Goal: Task Accomplishment & Management: Complete application form

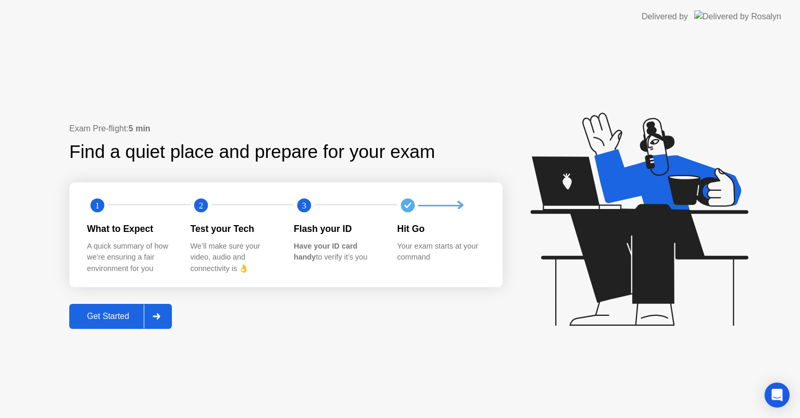
click at [105, 314] on div "Get Started" at bounding box center [107, 315] width 71 height 9
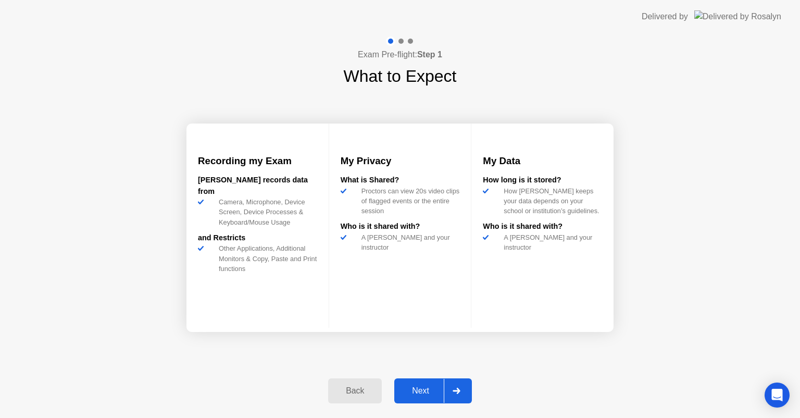
click at [424, 383] on button "Next" at bounding box center [433, 390] width 78 height 25
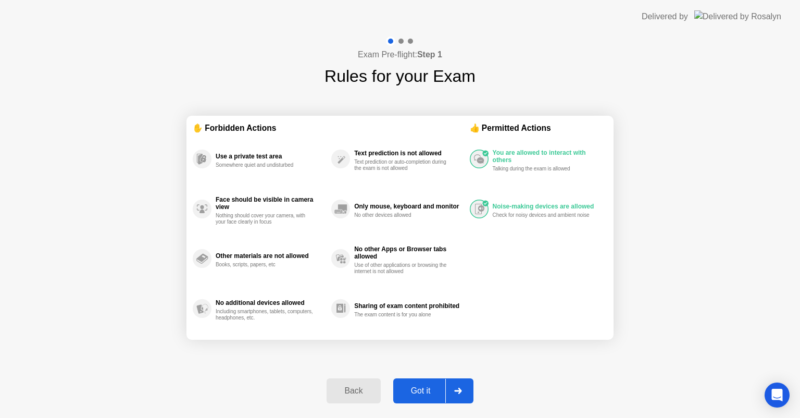
click at [437, 386] on div "Got it" at bounding box center [420, 390] width 49 height 9
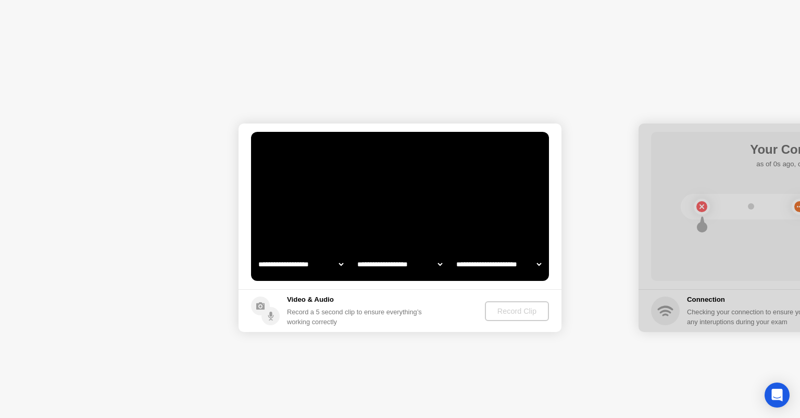
select select "**********"
select select "*******"
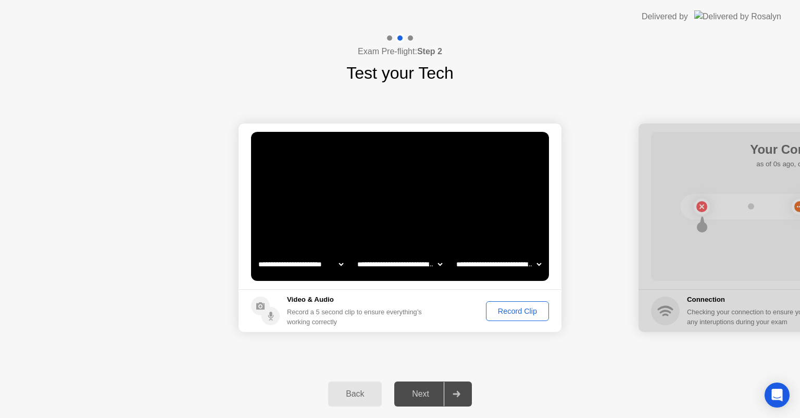
click at [529, 307] on div "Record Clip" at bounding box center [517, 311] width 56 height 8
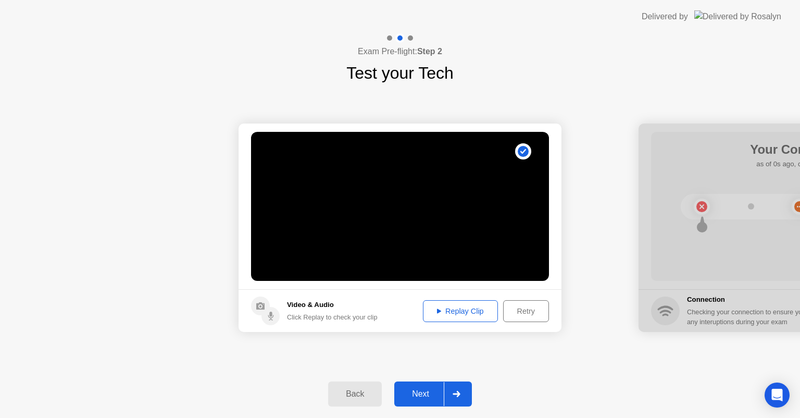
click at [426, 386] on button "Next" at bounding box center [433, 393] width 78 height 25
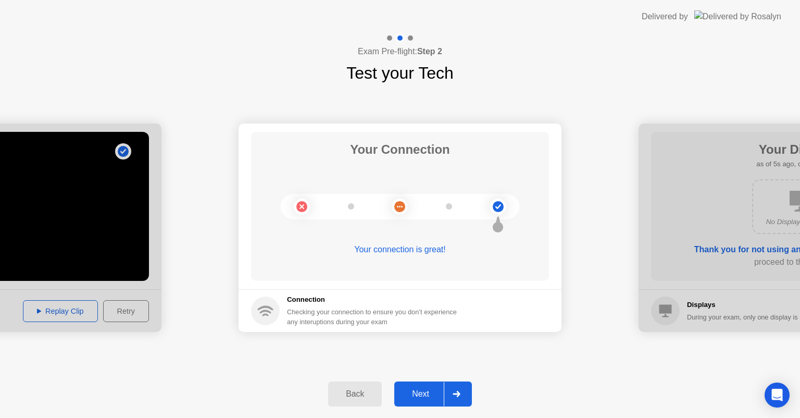
click at [433, 391] on div "Next" at bounding box center [420, 393] width 46 height 9
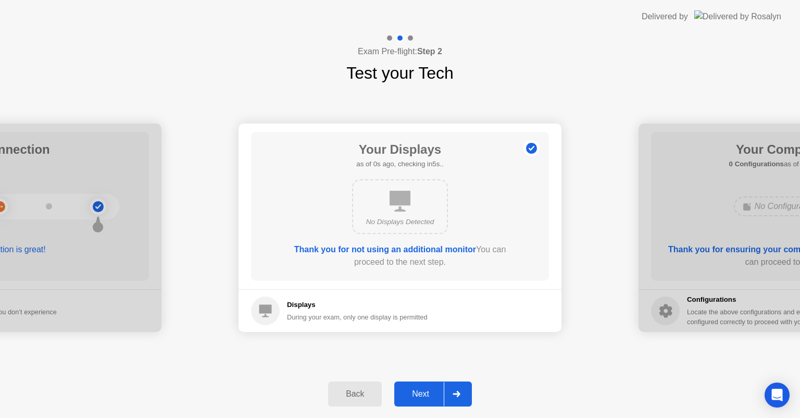
click at [433, 391] on div "Next" at bounding box center [420, 393] width 46 height 9
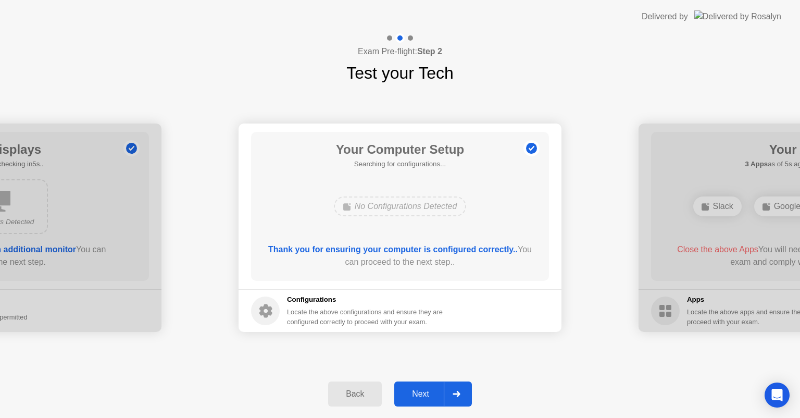
click at [433, 391] on div "Next" at bounding box center [420, 393] width 46 height 9
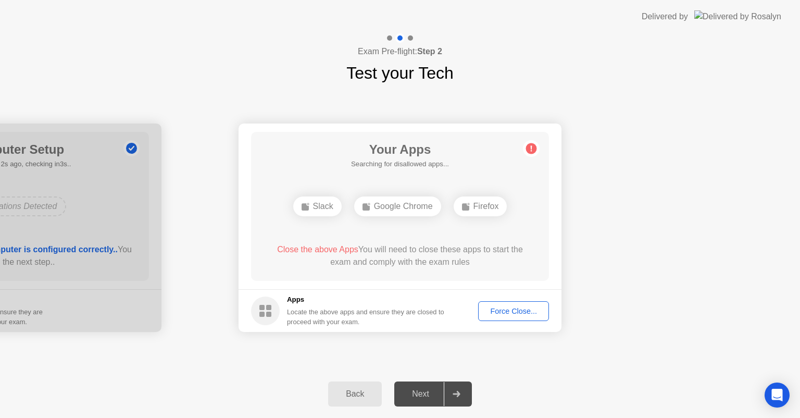
click at [512, 311] on div "Force Close..." at bounding box center [514, 311] width 64 height 8
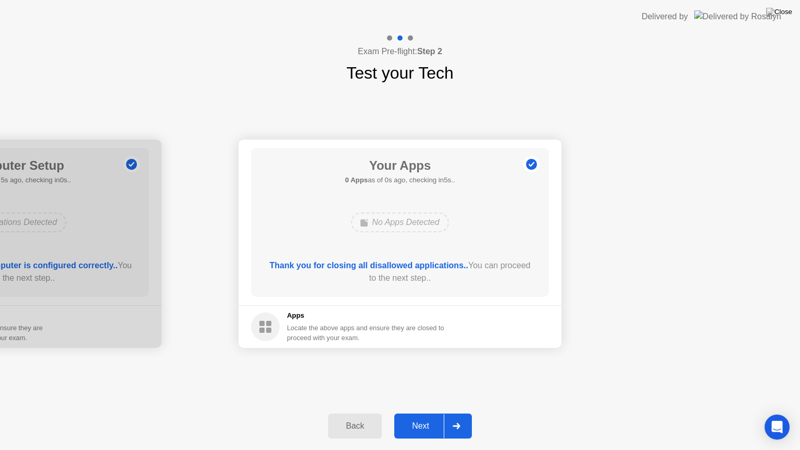
click at [428, 415] on button "Next" at bounding box center [433, 425] width 78 height 25
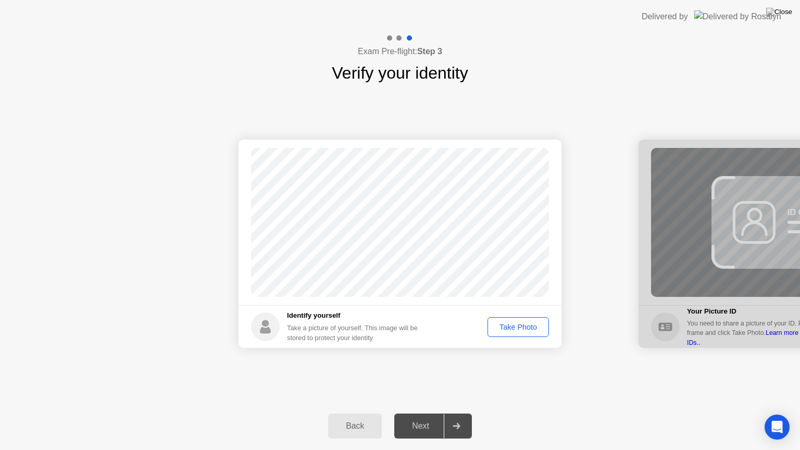
click at [526, 329] on div "Take Photo" at bounding box center [518, 327] width 54 height 8
click at [433, 417] on div "Next" at bounding box center [420, 425] width 46 height 9
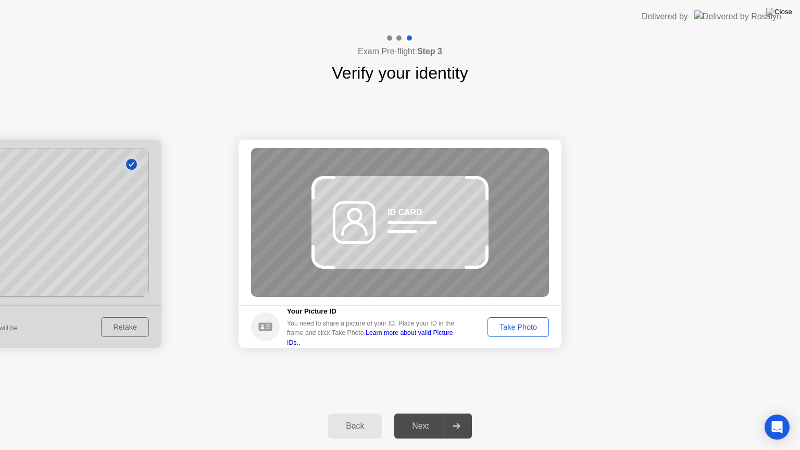
click at [510, 323] on div "Take Photo" at bounding box center [518, 327] width 54 height 8
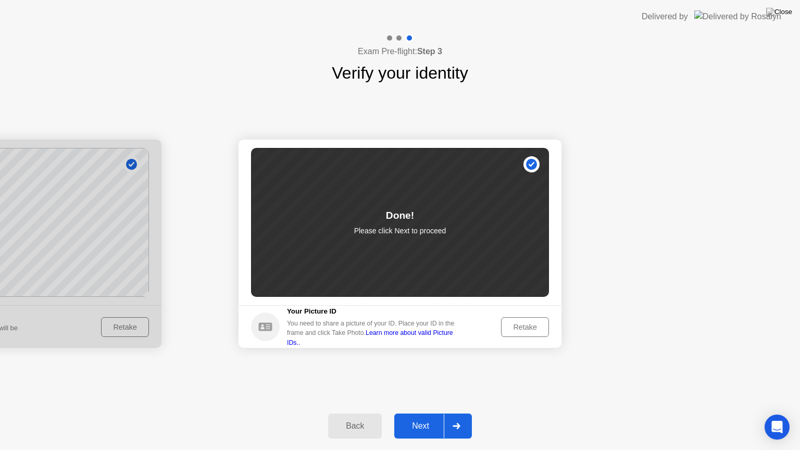
click at [418, 417] on div "Next" at bounding box center [420, 425] width 46 height 9
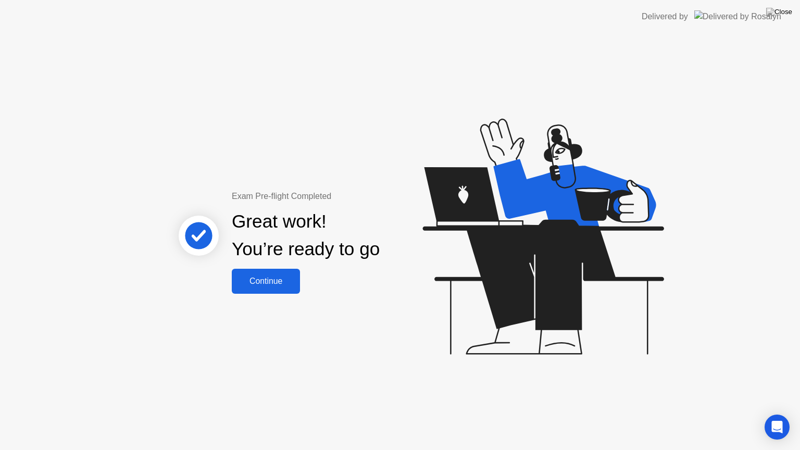
click at [281, 284] on div "Continue" at bounding box center [266, 280] width 62 height 9
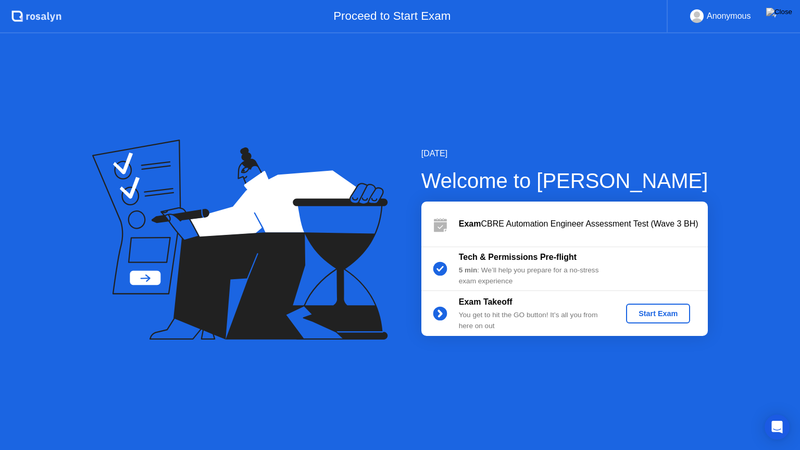
click at [650, 304] on button "Start Exam" at bounding box center [658, 314] width 64 height 20
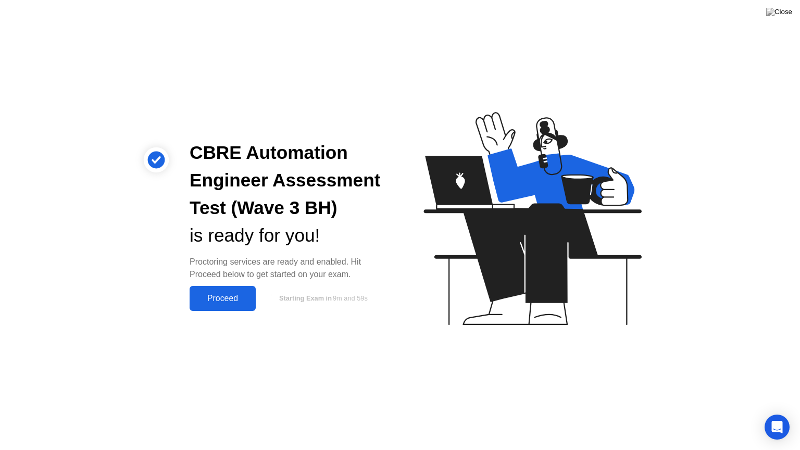
click at [205, 295] on div "Proceed" at bounding box center [223, 298] width 60 height 9
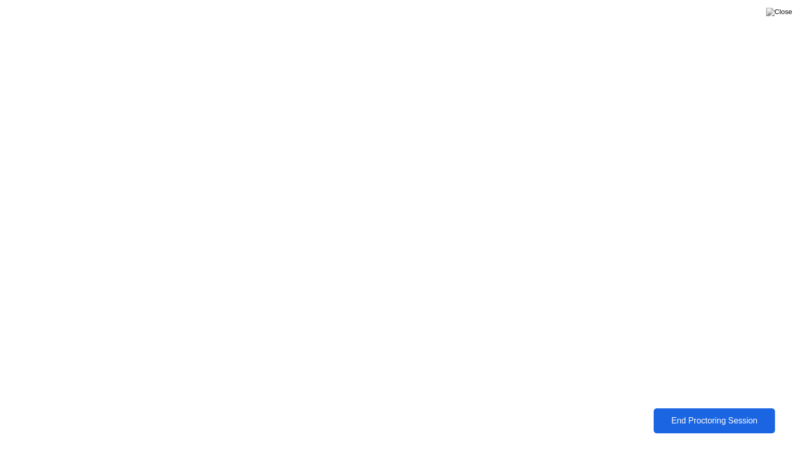
click at [698, 417] on div "End Proctoring Session" at bounding box center [713, 420] width 115 height 9
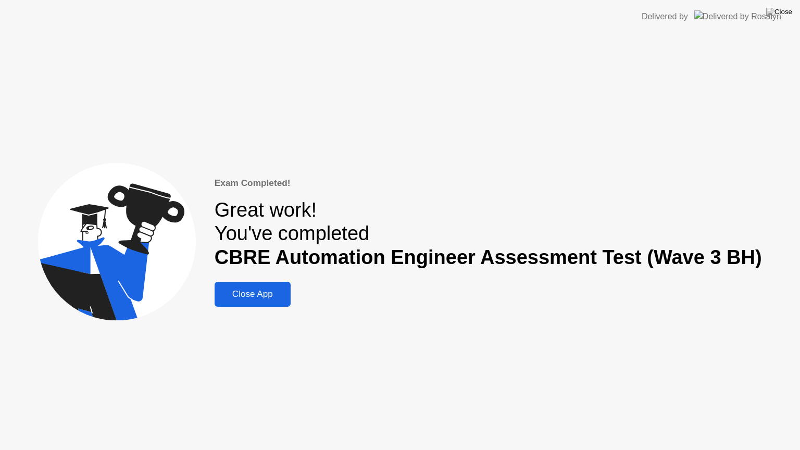
click at [287, 296] on div "Close App" at bounding box center [253, 294] width 70 height 10
